Goal: Complete application form: Complete application form

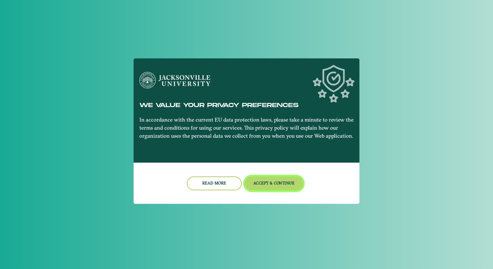
click at [276, 181] on button "Accept & Continue" at bounding box center [274, 184] width 58 height 14
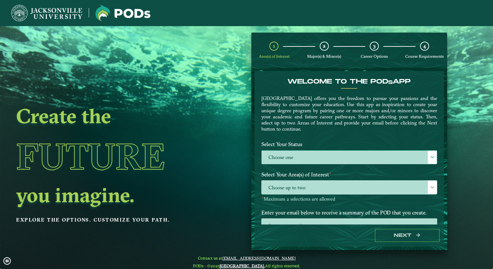
click at [279, 159] on label "Choose one" at bounding box center [349, 158] width 175 height 14
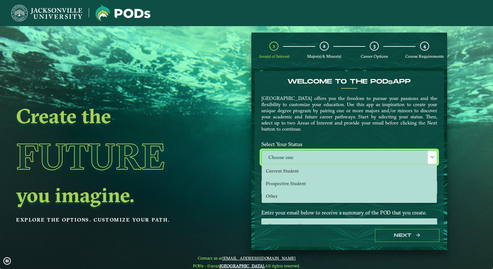
scroll to position [3, 28]
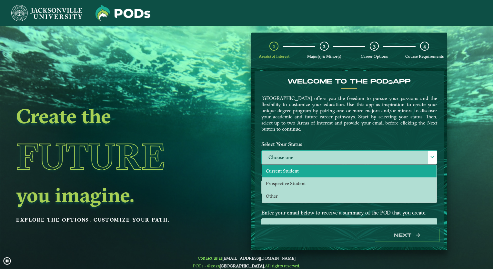
click at [267, 170] on span "Current Student" at bounding box center [282, 171] width 33 height 6
select select "[object Object]"
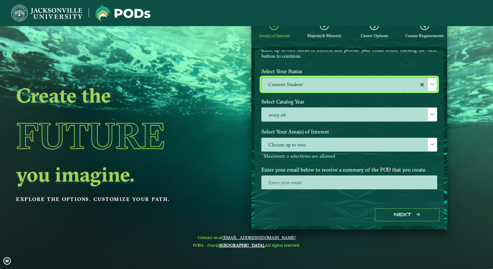
scroll to position [26, 0]
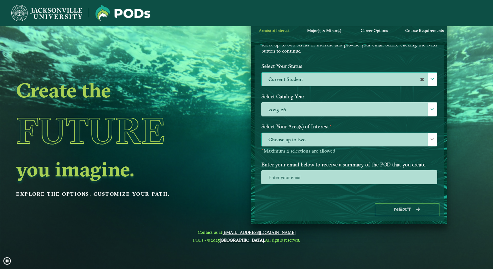
click at [300, 142] on span "Choose up to two" at bounding box center [349, 140] width 175 height 14
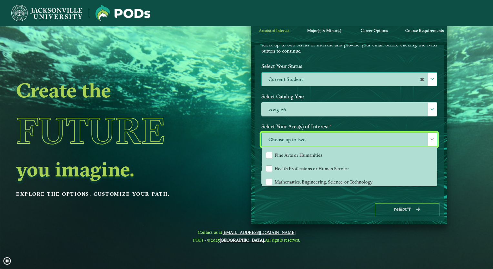
scroll to position [43, 0]
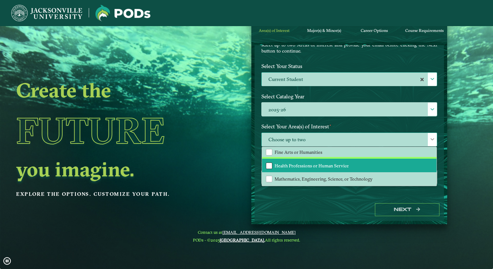
click at [266, 163] on div "Health Professions or Human Service" at bounding box center [269, 166] width 6 height 6
click at [267, 202] on div "Next" at bounding box center [349, 210] width 189 height 22
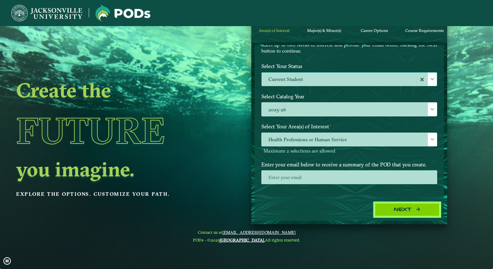
click at [397, 212] on button "Next" at bounding box center [407, 209] width 65 height 13
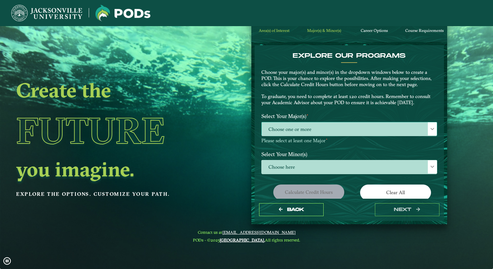
click at [283, 125] on span "Choose one or more" at bounding box center [349, 129] width 175 height 14
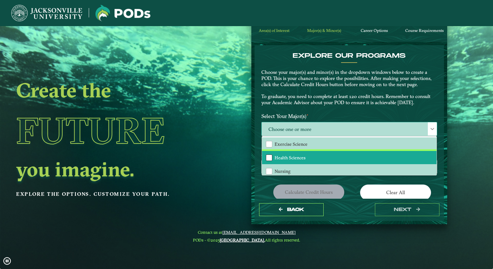
click at [268, 157] on div "Health Sciences" at bounding box center [269, 158] width 6 height 6
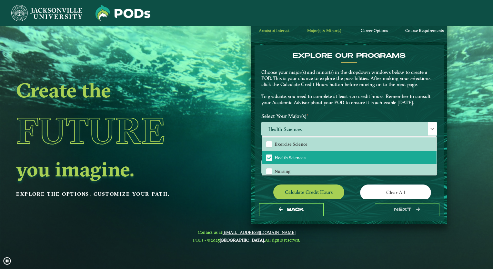
click at [329, 112] on label "Select Your Major(s) ⋆" at bounding box center [350, 116] width 186 height 12
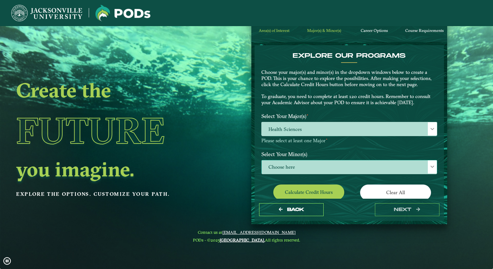
click at [281, 165] on span "Choose here" at bounding box center [349, 167] width 175 height 14
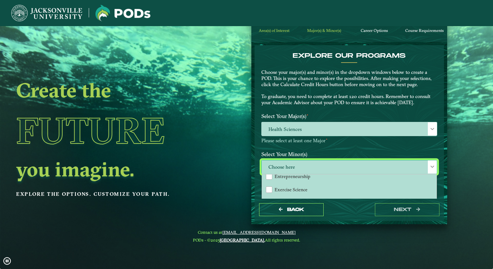
scroll to position [290, 0]
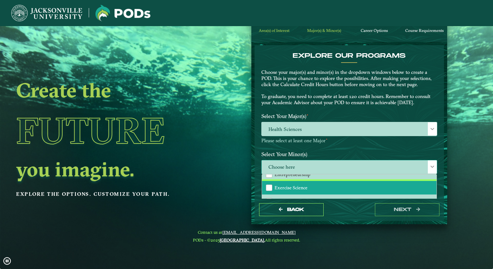
click at [284, 187] on span "Exercise Science" at bounding box center [291, 188] width 33 height 6
click at [268, 185] on span "Exercise Science" at bounding box center [269, 188] width 6 height 6
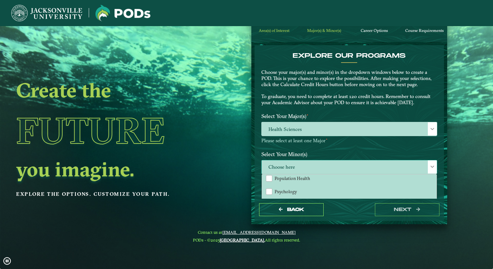
scroll to position [571, 0]
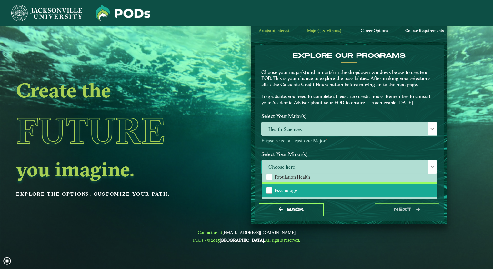
click at [268, 187] on div "Psychology" at bounding box center [269, 190] width 6 height 6
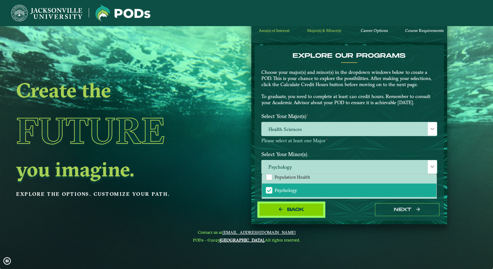
click at [290, 208] on span "Back" at bounding box center [295, 209] width 17 height 5
select select "[object Object]"
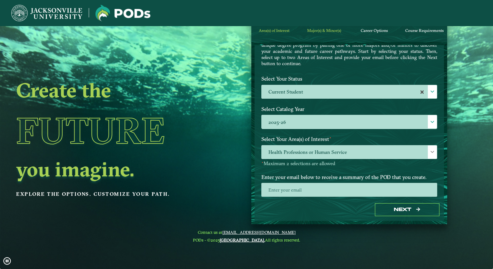
scroll to position [52, 0]
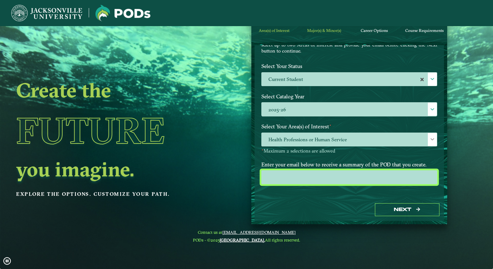
click at [299, 174] on input "email" at bounding box center [349, 177] width 176 height 14
type input "[EMAIL_ADDRESS][DOMAIN_NAME]"
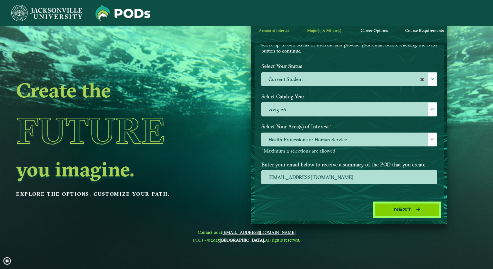
click at [397, 203] on button "Next" at bounding box center [407, 209] width 65 height 13
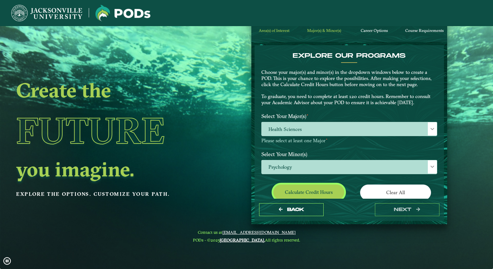
click at [323, 189] on button "Calculate credit hours" at bounding box center [308, 192] width 71 height 15
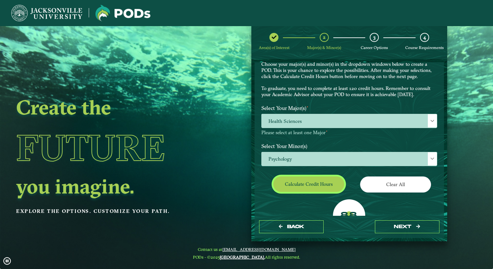
scroll to position [0, 0]
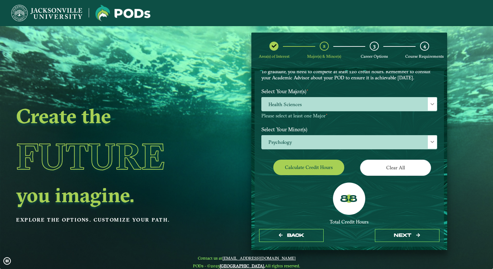
click at [294, 127] on label "Select Your Minor(s)" at bounding box center [350, 129] width 186 height 12
click at [285, 140] on span "Psychology" at bounding box center [349, 143] width 175 height 14
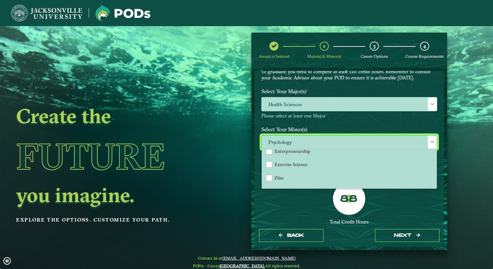
scroll to position [294, 0]
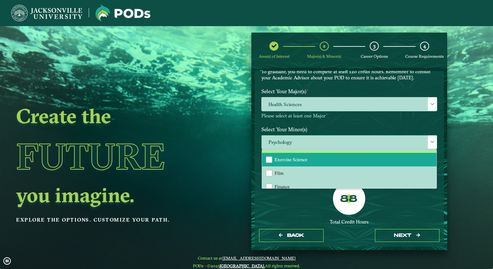
click at [279, 158] on span "Exercise Science" at bounding box center [291, 160] width 33 height 6
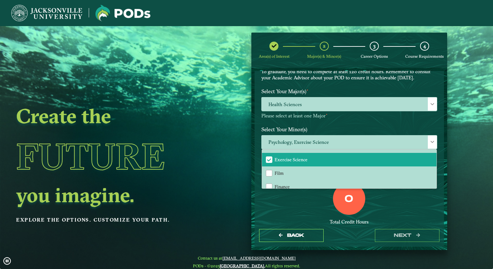
click at [288, 214] on div "0 Total Credit Hours" at bounding box center [350, 210] width 186 height 55
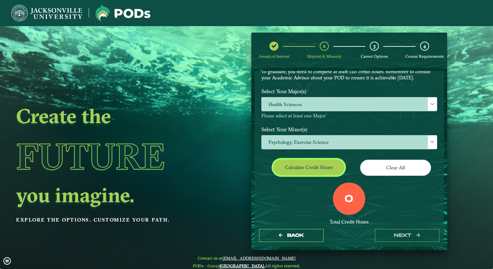
click at [305, 164] on button "Calculate credit hours" at bounding box center [308, 167] width 71 height 15
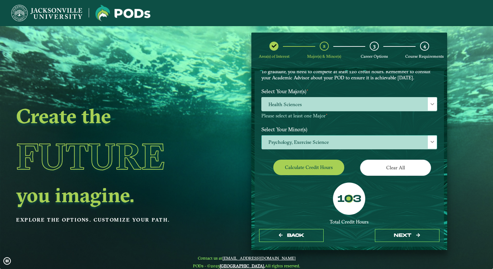
click at [350, 144] on span "Psychology, Exercise Science" at bounding box center [349, 143] width 175 height 14
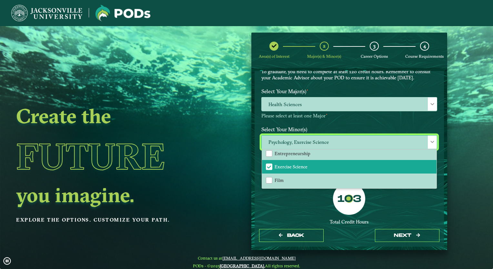
scroll to position [287, 0]
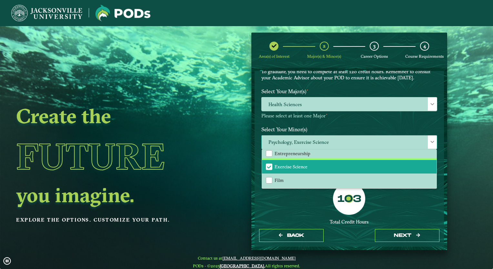
click at [269, 164] on span "Exercise Science" at bounding box center [269, 167] width 6 height 6
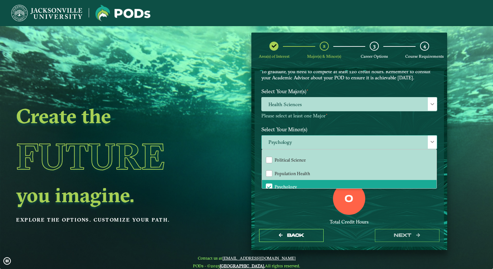
scroll to position [550, 0]
click at [268, 183] on span "Psychology" at bounding box center [269, 186] width 6 height 6
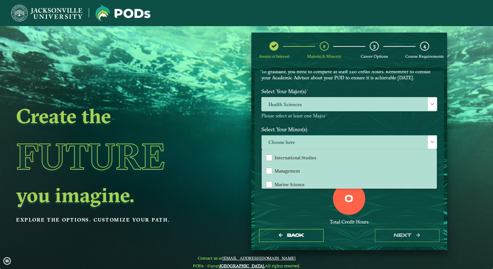
scroll to position [414, 0]
click at [293, 99] on span "Health Sciences" at bounding box center [349, 104] width 175 height 14
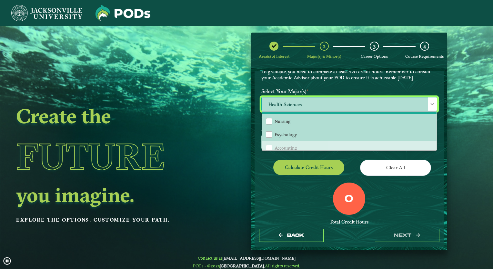
scroll to position [27, 0]
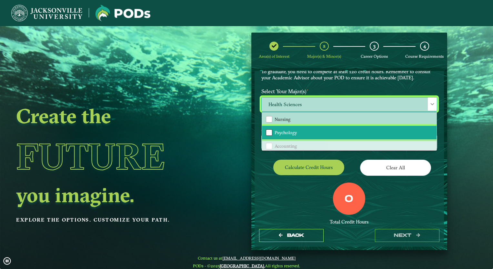
click at [267, 134] on div "Psychology" at bounding box center [269, 132] width 6 height 6
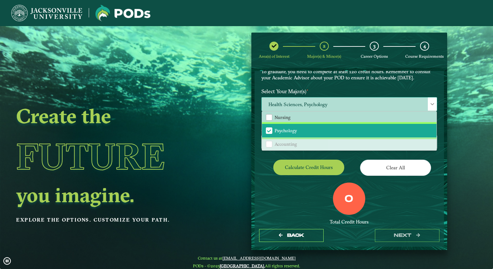
scroll to position [29, 0]
click at [268, 128] on span "Psychology" at bounding box center [269, 130] width 6 height 6
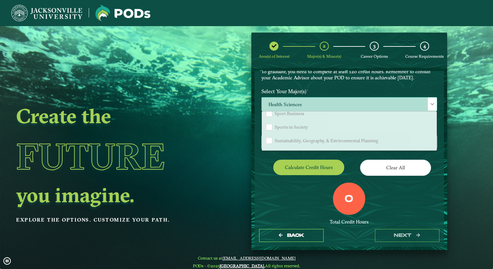
scroll to position [563, 0]
click at [263, 160] on div "Calculate credit hours" at bounding box center [303, 169] width 93 height 18
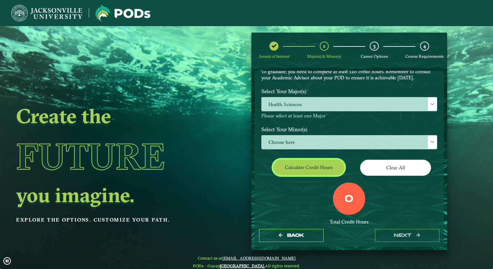
click at [293, 170] on button "Calculate credit hours" at bounding box center [308, 167] width 71 height 15
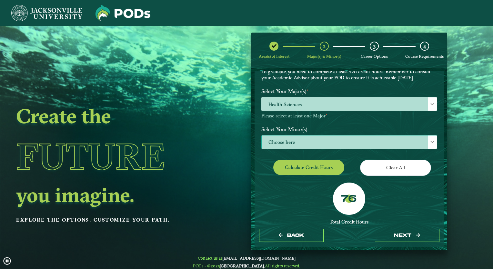
click at [301, 144] on span "Choose here" at bounding box center [349, 143] width 175 height 14
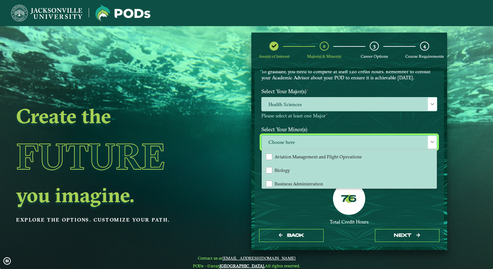
scroll to position [85, 0]
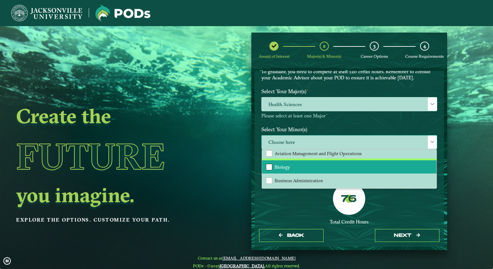
click at [271, 165] on div "Biology" at bounding box center [269, 167] width 6 height 6
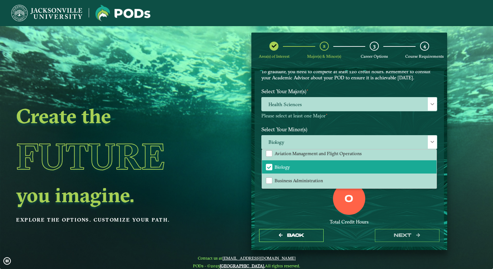
click at [287, 214] on div "0 Total Credit Hours" at bounding box center [350, 210] width 186 height 55
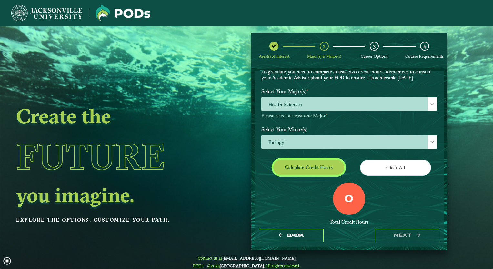
click at [300, 167] on button "Calculate credit hours" at bounding box center [308, 167] width 71 height 15
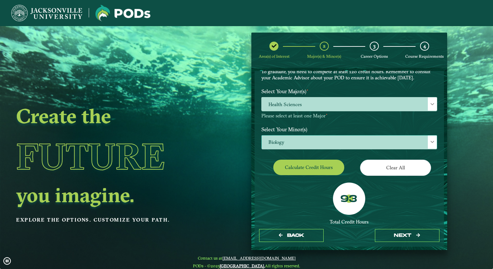
click at [288, 141] on span "Biology" at bounding box center [349, 143] width 175 height 14
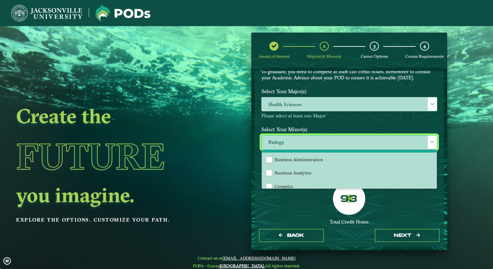
scroll to position [87, 0]
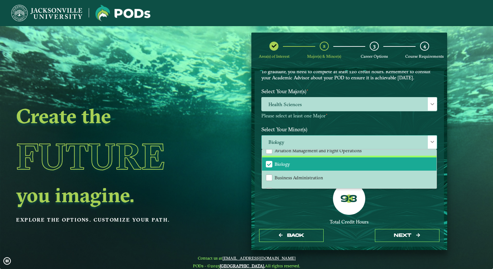
click at [268, 162] on span "Biology" at bounding box center [269, 164] width 6 height 6
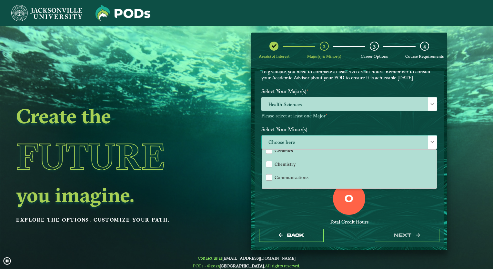
scroll to position [142, 0]
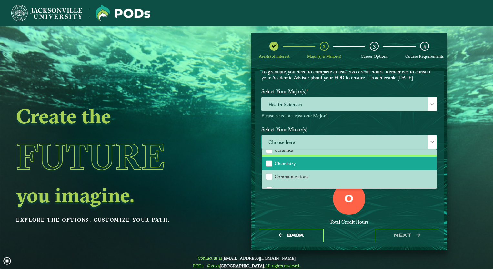
click at [268, 162] on div "Chemistry" at bounding box center [269, 163] width 6 height 6
click at [280, 205] on div "0 Total Credit Hours" at bounding box center [350, 210] width 186 height 55
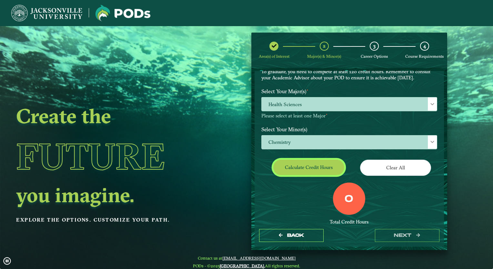
click at [296, 169] on button "Calculate credit hours" at bounding box center [308, 167] width 71 height 15
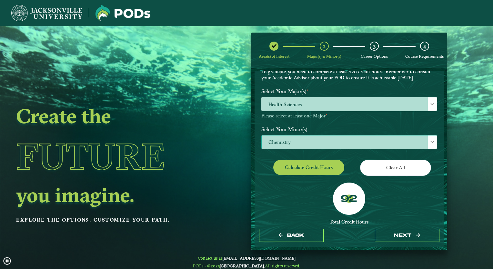
click at [288, 143] on span "Chemistry" at bounding box center [349, 143] width 175 height 14
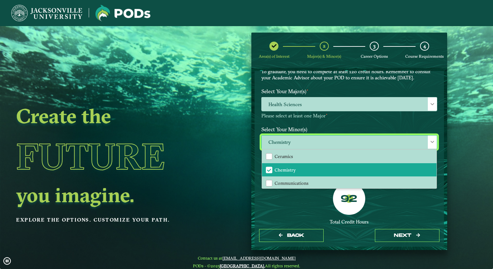
scroll to position [135, 0]
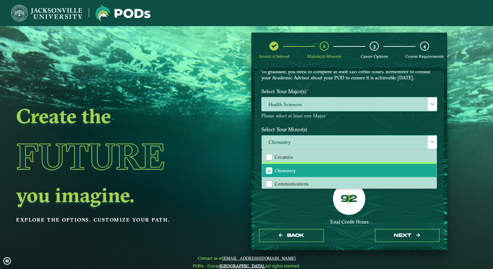
click at [268, 168] on span "Chemistry" at bounding box center [269, 171] width 6 height 6
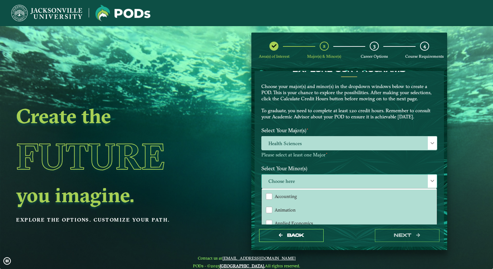
scroll to position [11, 0]
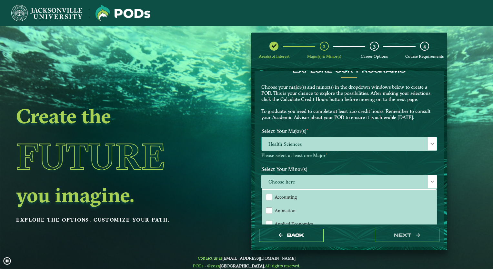
click at [333, 140] on span "Health Sciences" at bounding box center [349, 144] width 175 height 14
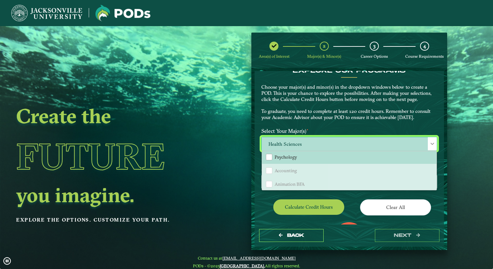
scroll to position [48, 0]
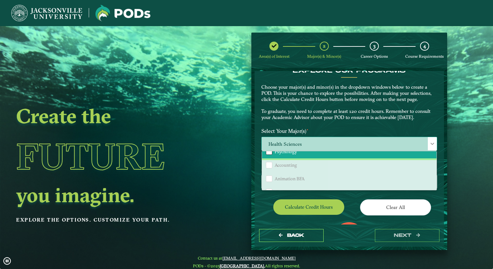
click at [268, 153] on div "Psychology" at bounding box center [269, 151] width 6 height 6
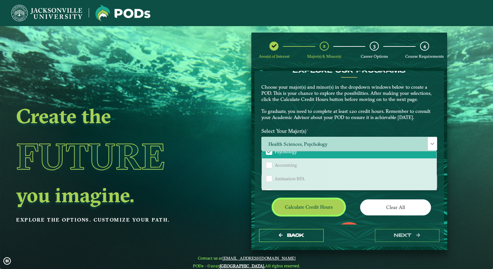
click at [298, 205] on button "Calculate credit hours" at bounding box center [308, 206] width 71 height 15
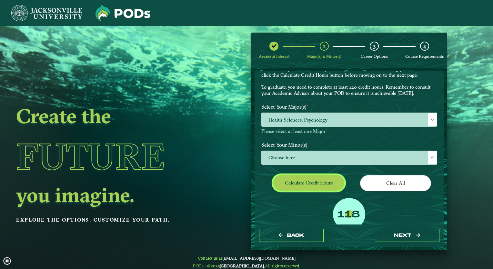
scroll to position [51, 0]
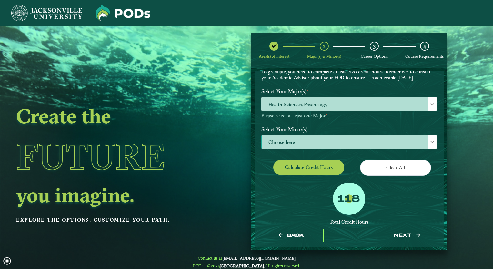
click at [308, 139] on span "Choose here" at bounding box center [349, 143] width 175 height 14
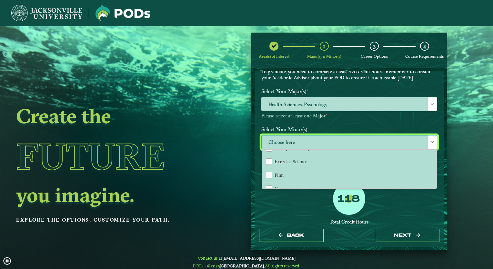
scroll to position [293, 0]
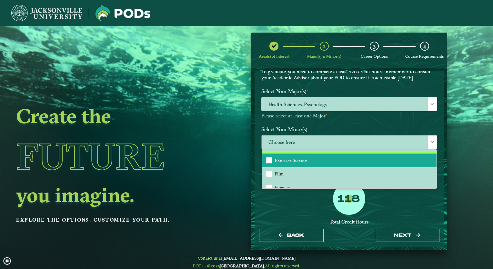
click at [279, 161] on li "Exercise Science" at bounding box center [349, 161] width 175 height 14
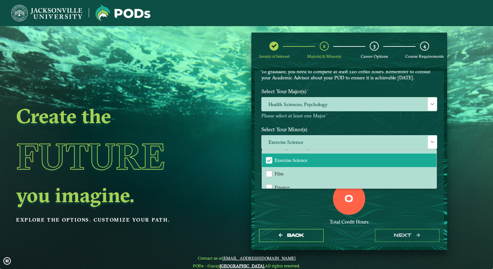
click at [270, 203] on div "0 Total Credit Hours" at bounding box center [350, 210] width 186 height 55
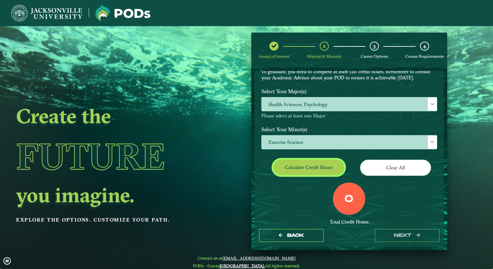
click at [292, 171] on button "Calculate credit hours" at bounding box center [308, 167] width 71 height 15
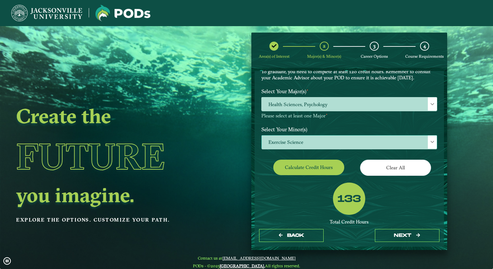
click at [296, 141] on span "Exercise Science" at bounding box center [349, 143] width 175 height 14
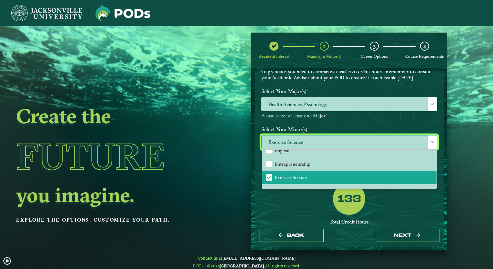
scroll to position [276, 0]
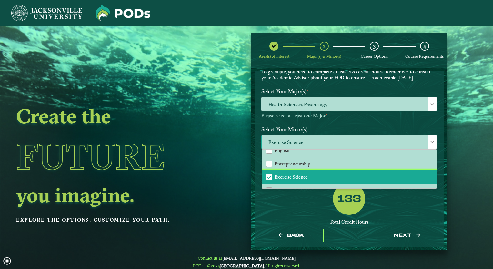
click at [270, 174] on span "Exercise Science" at bounding box center [269, 177] width 6 height 6
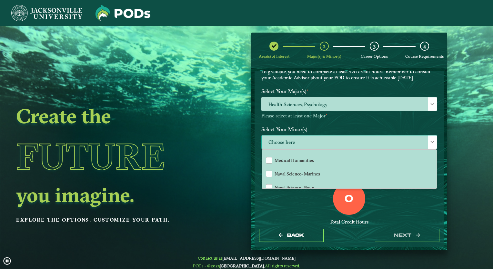
scroll to position [481, 0]
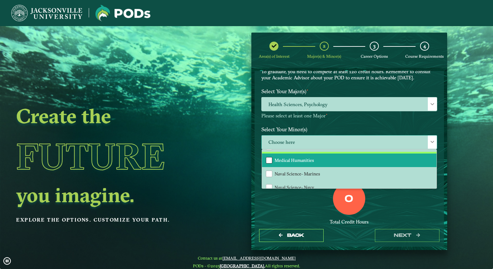
click at [268, 157] on div "Medical Humanities" at bounding box center [269, 160] width 6 height 6
click at [265, 213] on div "0 Total Credit Hours" at bounding box center [350, 210] width 186 height 55
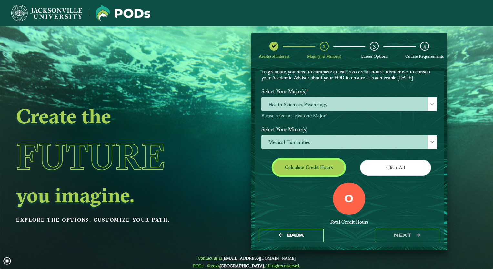
click at [286, 171] on button "Calculate credit hours" at bounding box center [308, 167] width 71 height 15
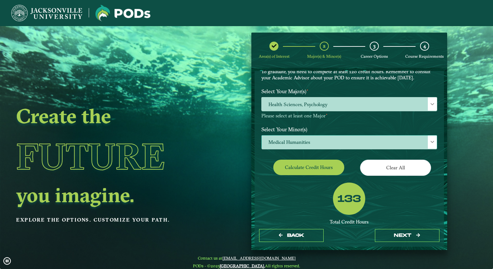
click at [293, 140] on span "Medical Humanities" at bounding box center [349, 143] width 175 height 14
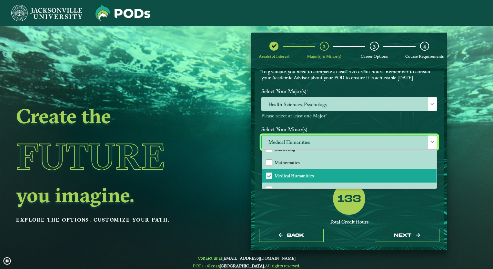
scroll to position [472, 0]
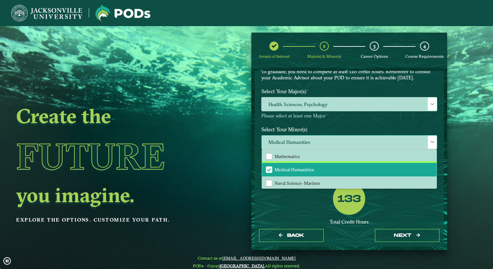
click at [267, 167] on span "Medical Humanities" at bounding box center [269, 170] width 6 height 6
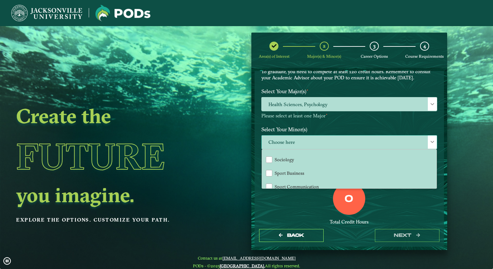
scroll to position [617, 0]
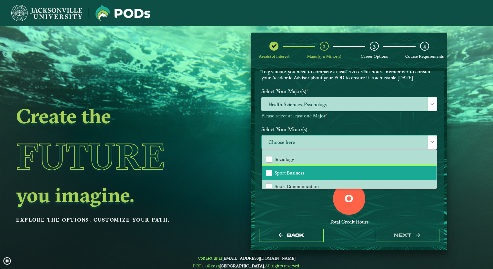
click at [267, 170] on div "Sport Business" at bounding box center [269, 173] width 6 height 6
click at [288, 212] on div "0 Total Credit Hours" at bounding box center [350, 210] width 186 height 55
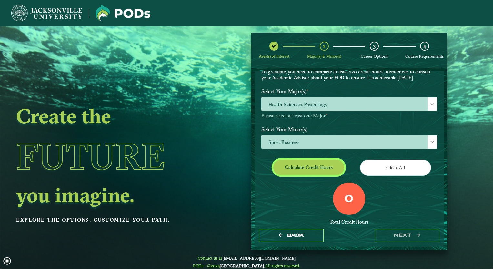
click at [287, 165] on button "Calculate credit hours" at bounding box center [308, 167] width 71 height 15
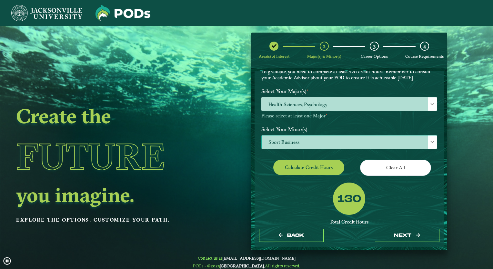
click at [283, 140] on span "Sport Business" at bounding box center [349, 143] width 175 height 14
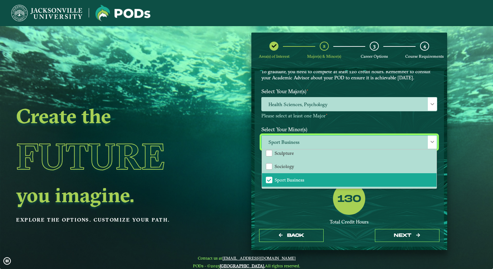
scroll to position [612, 0]
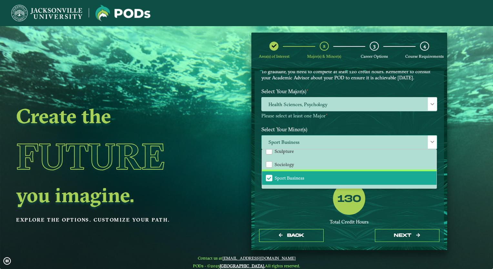
click at [276, 175] on span "Sport Business" at bounding box center [290, 178] width 30 height 6
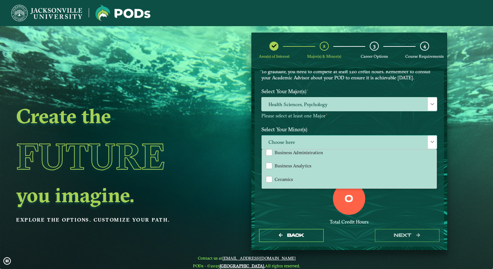
scroll to position [112, 0]
